Goal: Transaction & Acquisition: Purchase product/service

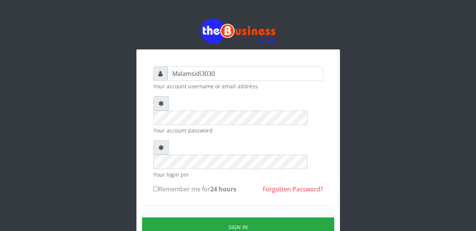
type input "Malamsidi3030"
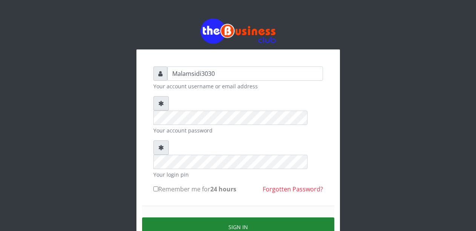
click at [217, 217] on button "Sign in" at bounding box center [238, 226] width 192 height 19
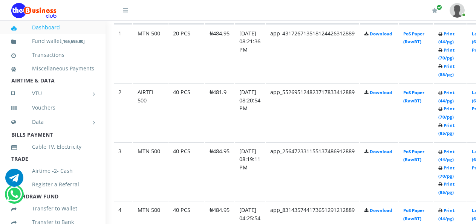
scroll to position [452, 18]
click at [452, 153] on link "Print (44/pg)" at bounding box center [446, 156] width 16 height 14
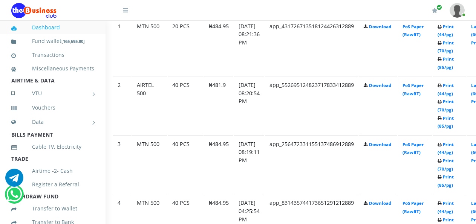
scroll to position [452, 18]
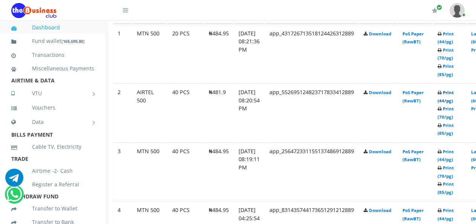
click at [452, 94] on link "Print (44/pg)" at bounding box center [446, 97] width 16 height 14
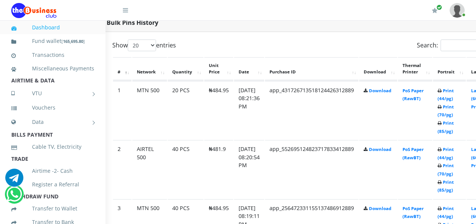
scroll to position [374, 18]
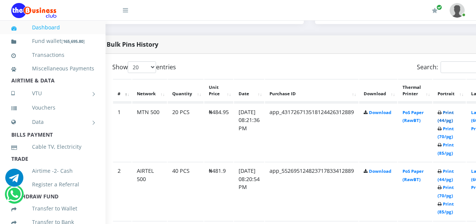
click at [451, 114] on link "Print (44/pg)" at bounding box center [446, 117] width 16 height 14
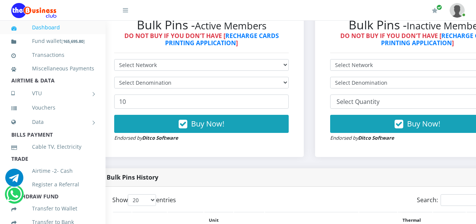
scroll to position [228, 18]
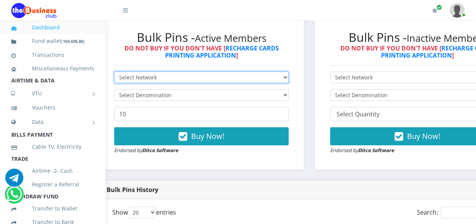
click at [259, 72] on select "Select Network MTN Globacom 9Mobile Airtel" at bounding box center [201, 78] width 175 height 12
select select "MTN"
click at [114, 72] on select "Select Network MTN Globacom 9Mobile Airtel" at bounding box center [201, 78] width 175 height 12
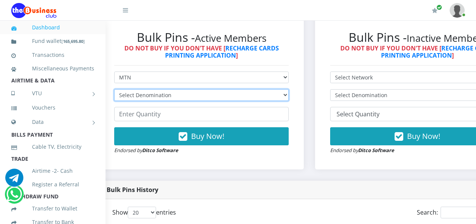
click at [250, 89] on select "Select Denomination MTN NGN100 - ₦96.99 MTN NGN200 - ₦193.98 MTN NGN400 - ₦387.…" at bounding box center [201, 95] width 175 height 12
select select "96.99-100"
click at [114, 89] on select "Select Denomination MTN NGN100 - ₦96.99 MTN NGN200 - ₦193.98 MTN NGN400 - ₦387.…" at bounding box center [201, 95] width 175 height 12
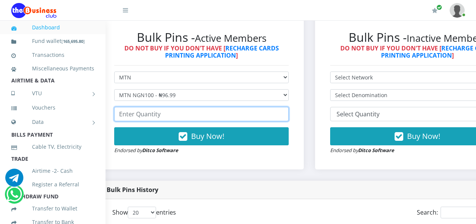
click at [182, 111] on input "number" at bounding box center [201, 114] width 175 height 14
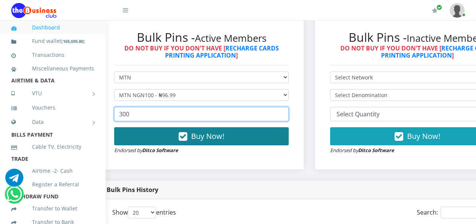
type input "300"
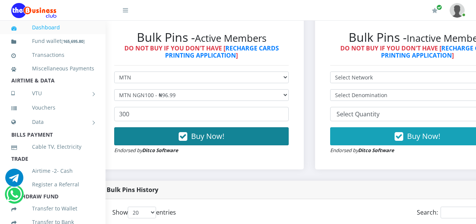
click at [209, 136] on button "Buy Now!" at bounding box center [201, 136] width 175 height 18
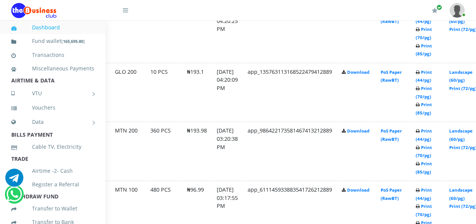
scroll to position [739, 40]
click at [466, 135] on link "Landscape (60/pg)" at bounding box center [460, 135] width 23 height 14
